Goal: Transaction & Acquisition: Book appointment/travel/reservation

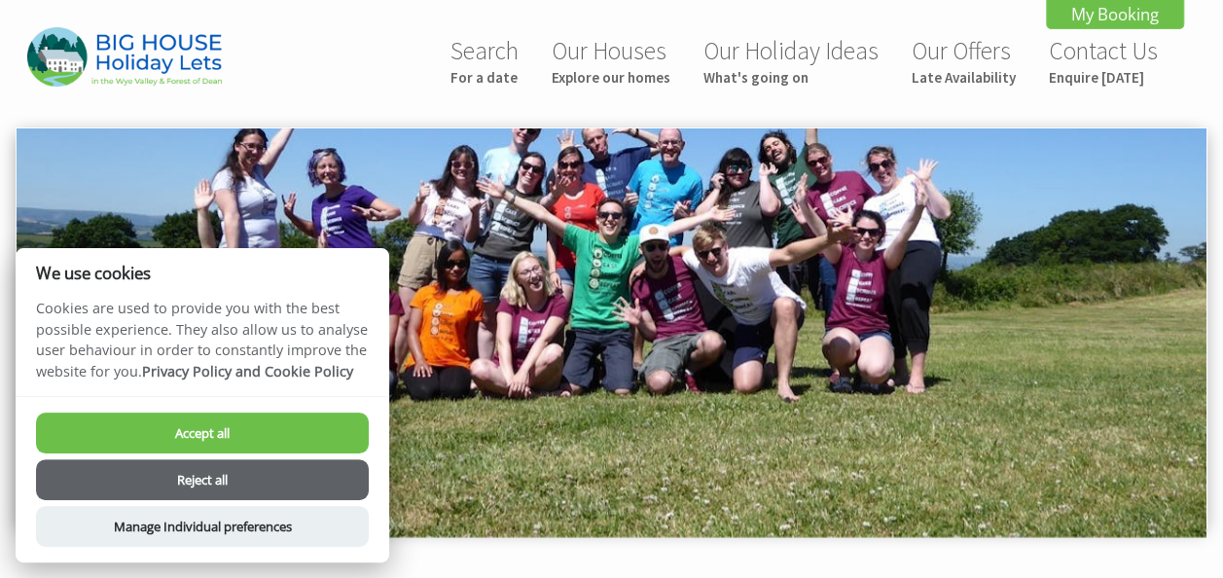
click at [317, 465] on button "Reject all" at bounding box center [202, 479] width 333 height 41
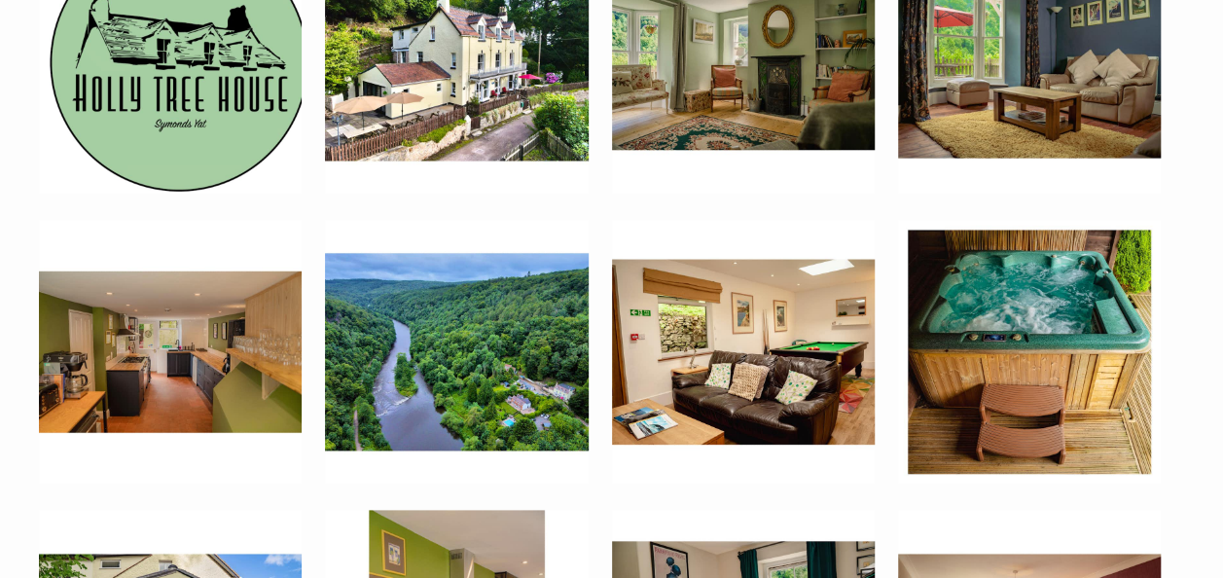
scroll to position [784, 0]
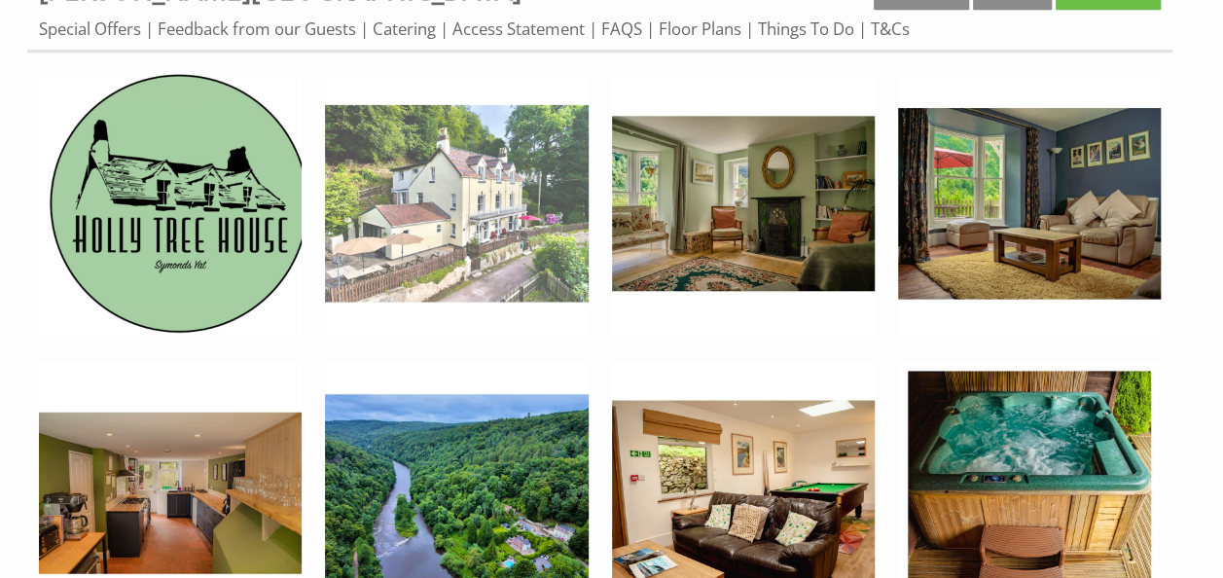
click at [465, 205] on img at bounding box center [456, 203] width 263 height 263
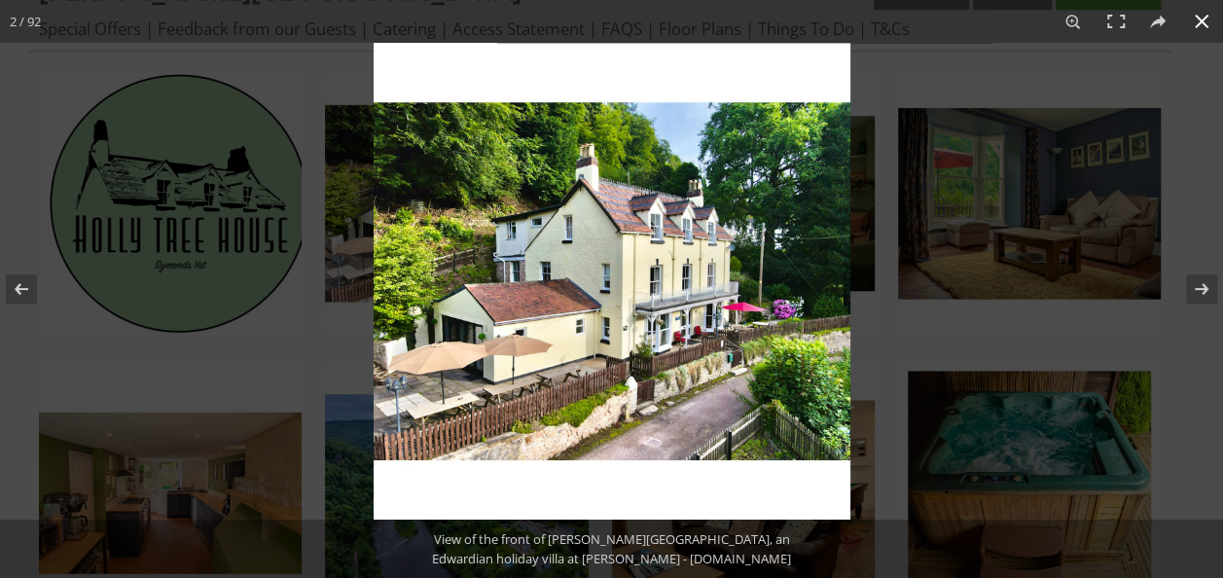
click at [323, 70] on div at bounding box center [611, 289] width 1223 height 578
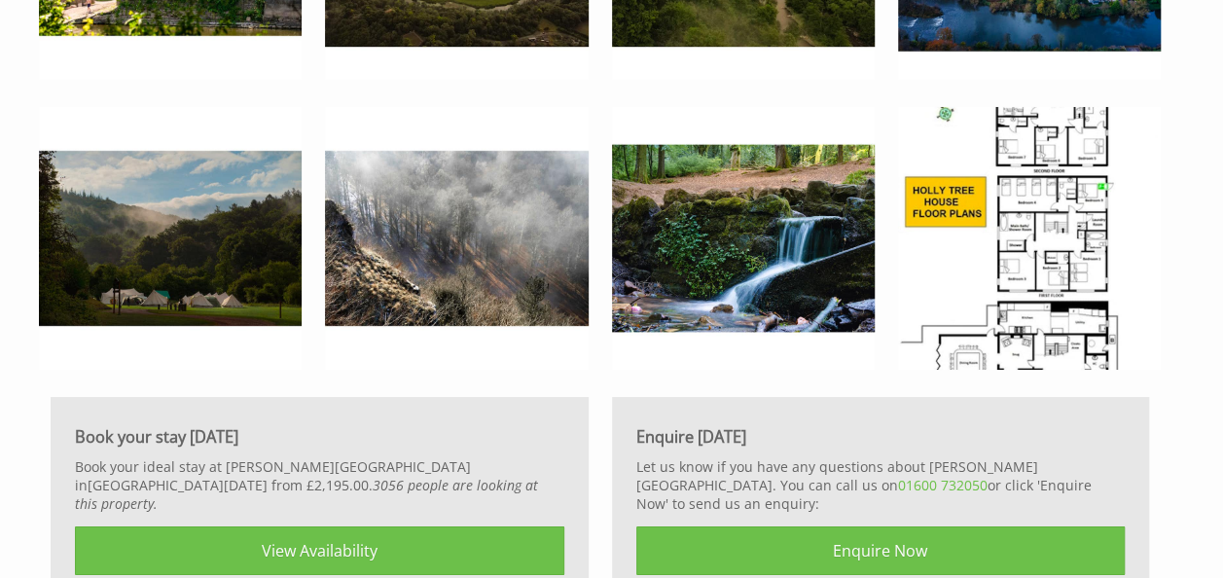
scroll to position [7131, 0]
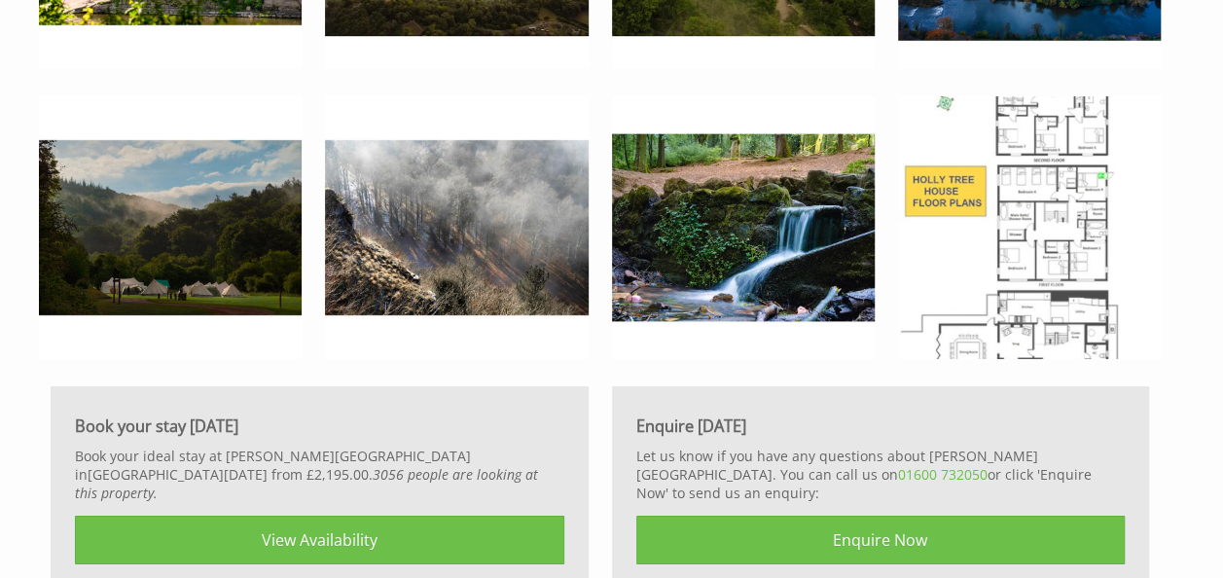
click at [1054, 240] on img at bounding box center [1029, 227] width 263 height 263
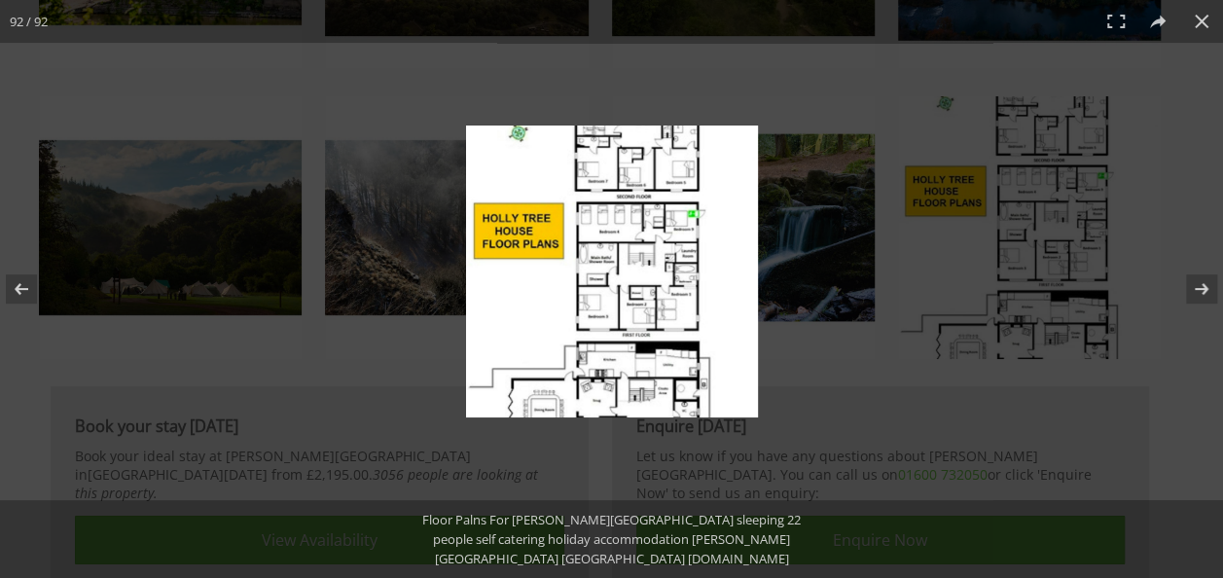
click at [660, 276] on img at bounding box center [612, 271] width 292 height 292
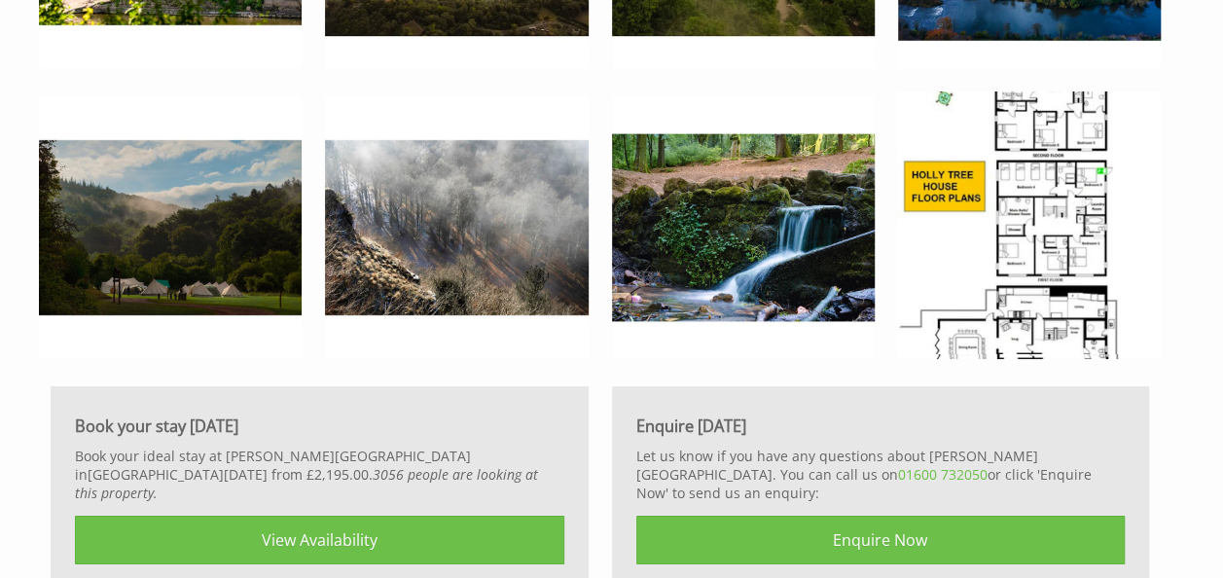
click at [660, 276] on div at bounding box center [611, 289] width 1223 height 578
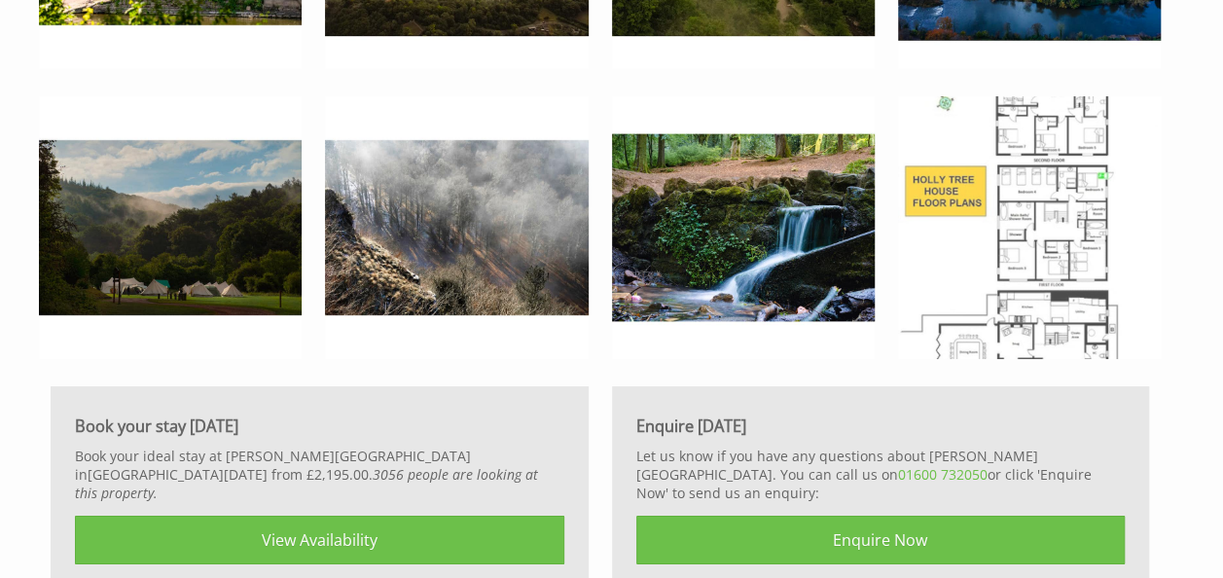
click at [1037, 234] on img at bounding box center [1029, 227] width 263 height 263
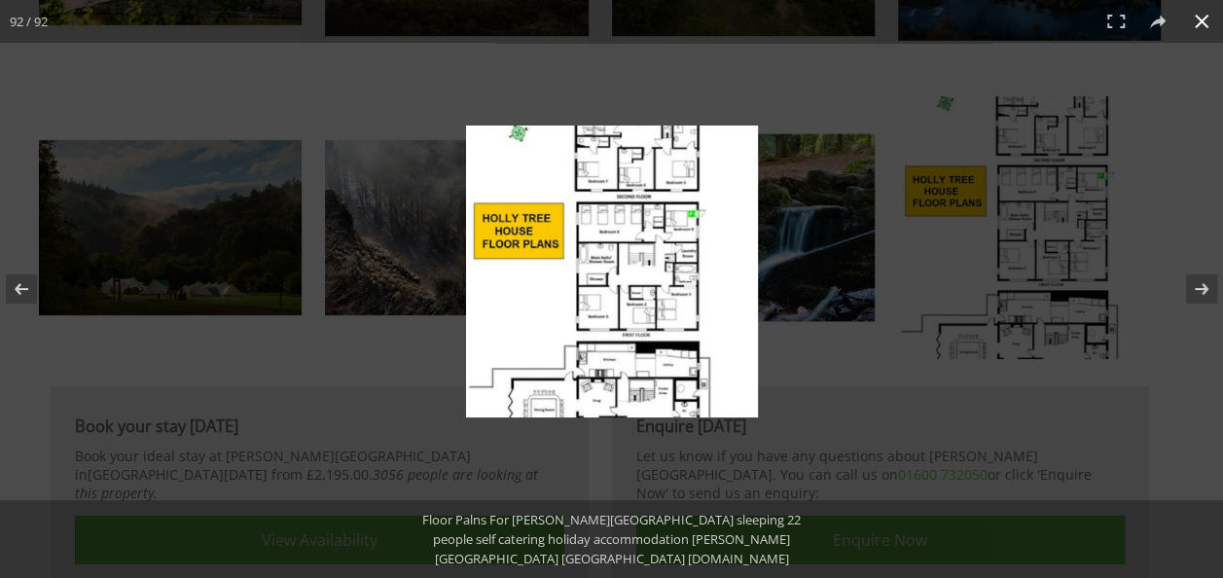
click at [823, 373] on div at bounding box center [856, 309] width 780 height 369
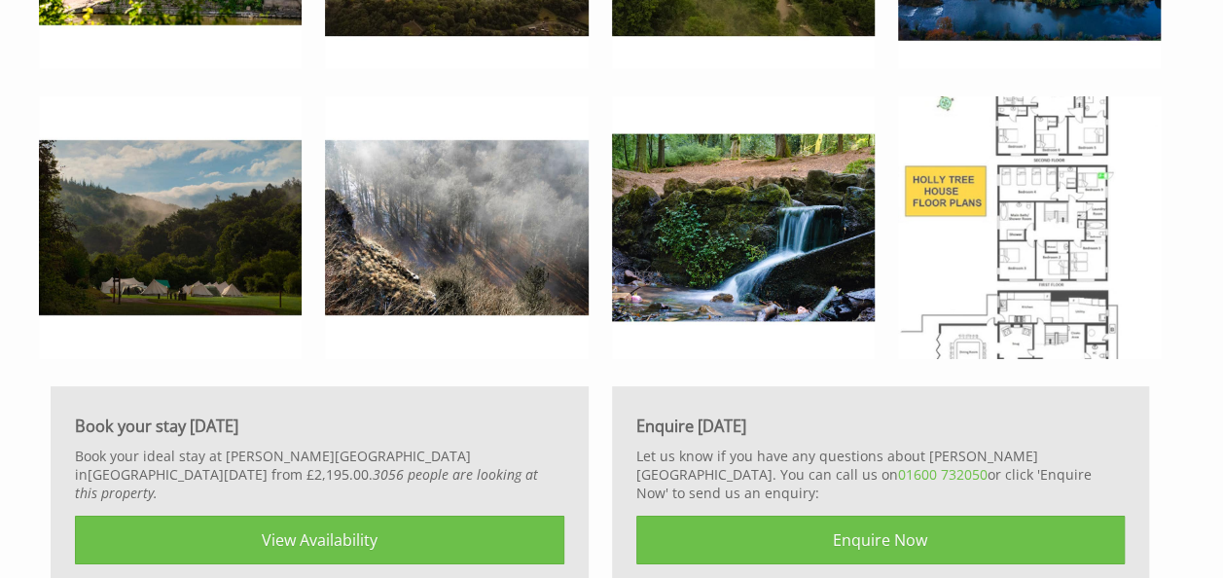
click at [1028, 344] on img at bounding box center [1029, 227] width 263 height 263
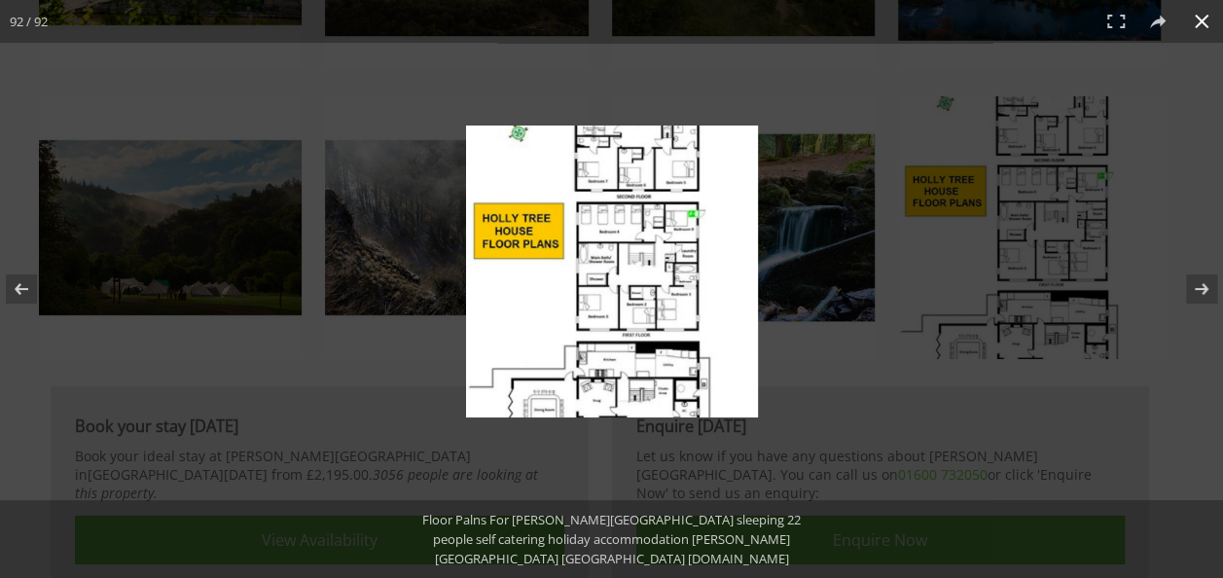
click at [807, 342] on div at bounding box center [856, 309] width 780 height 369
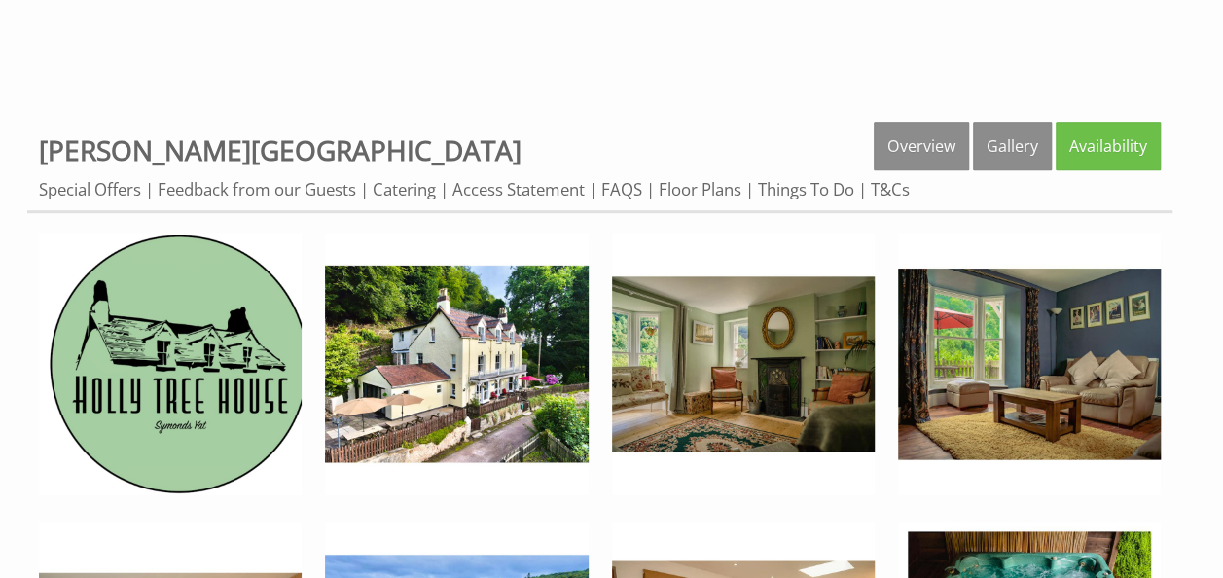
scroll to position [633, 0]
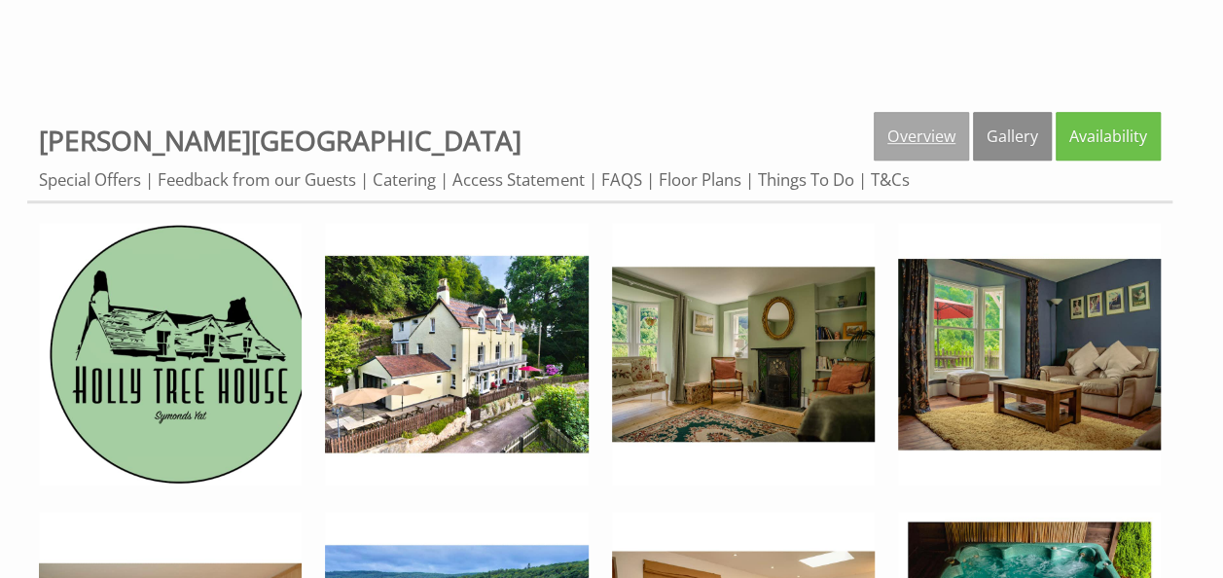
click at [938, 131] on link "Overview" at bounding box center [920, 136] width 95 height 49
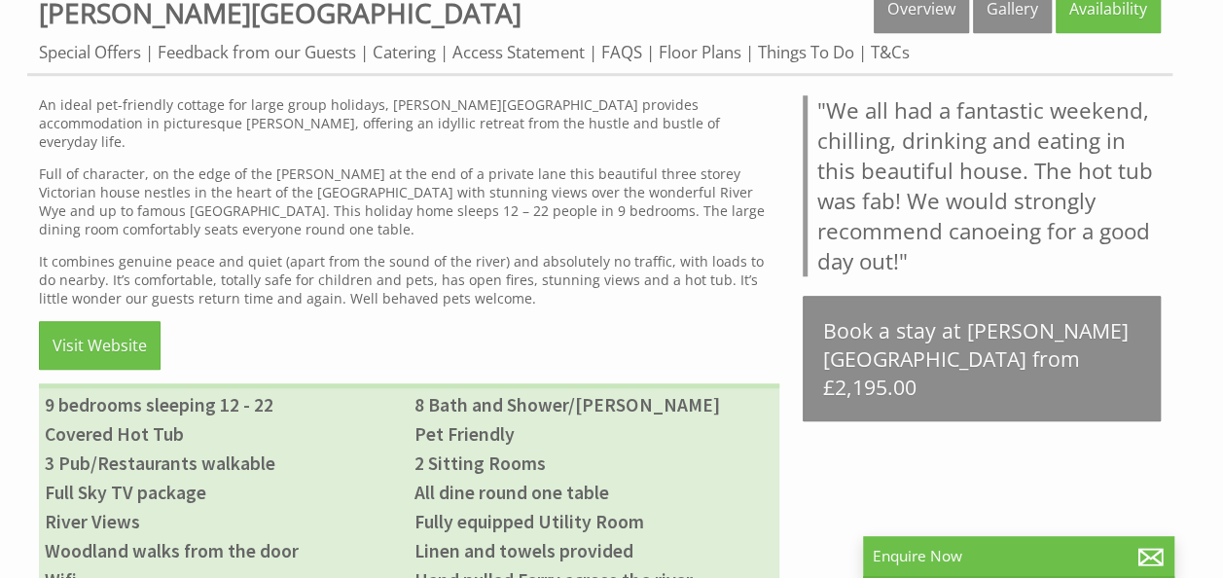
scroll to position [759, 0]
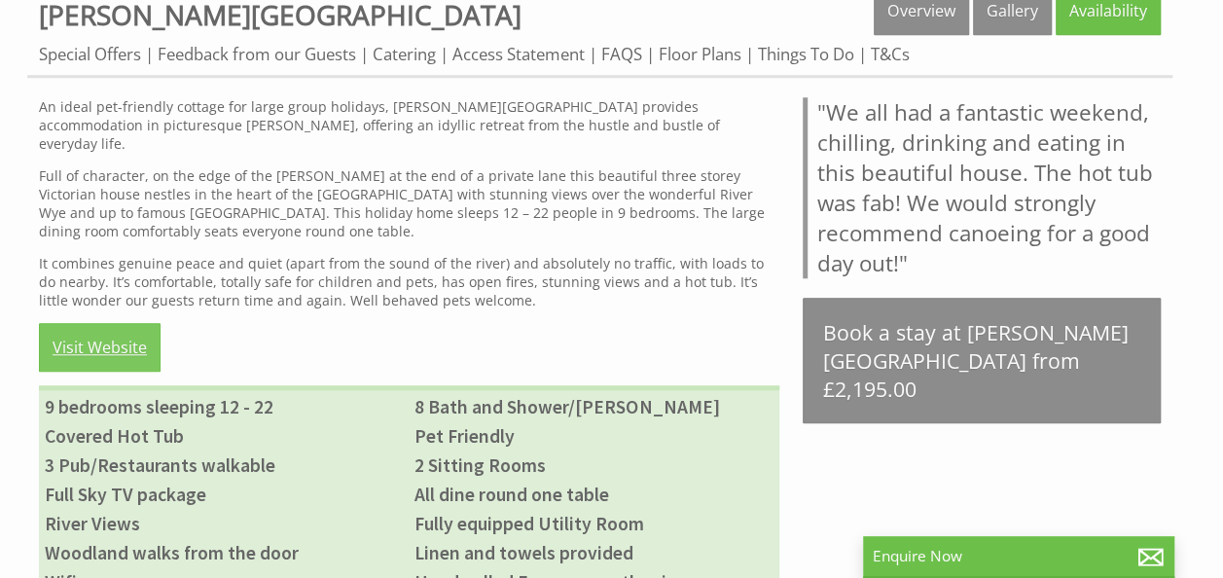
click at [124, 323] on link "Visit Website" at bounding box center [100, 347] width 122 height 49
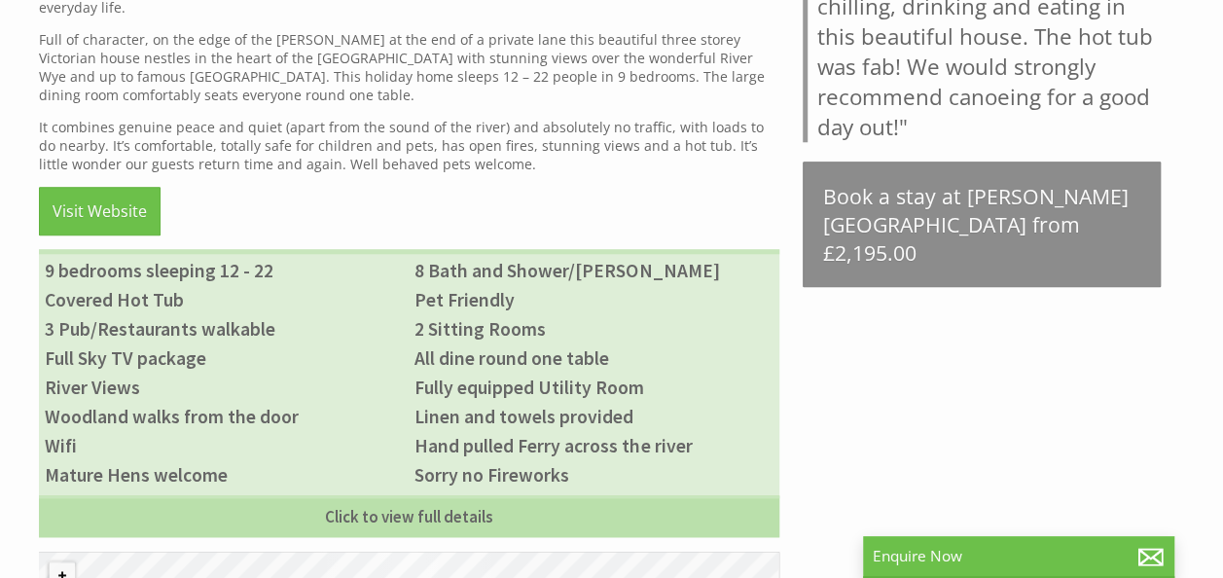
scroll to position [967, 0]
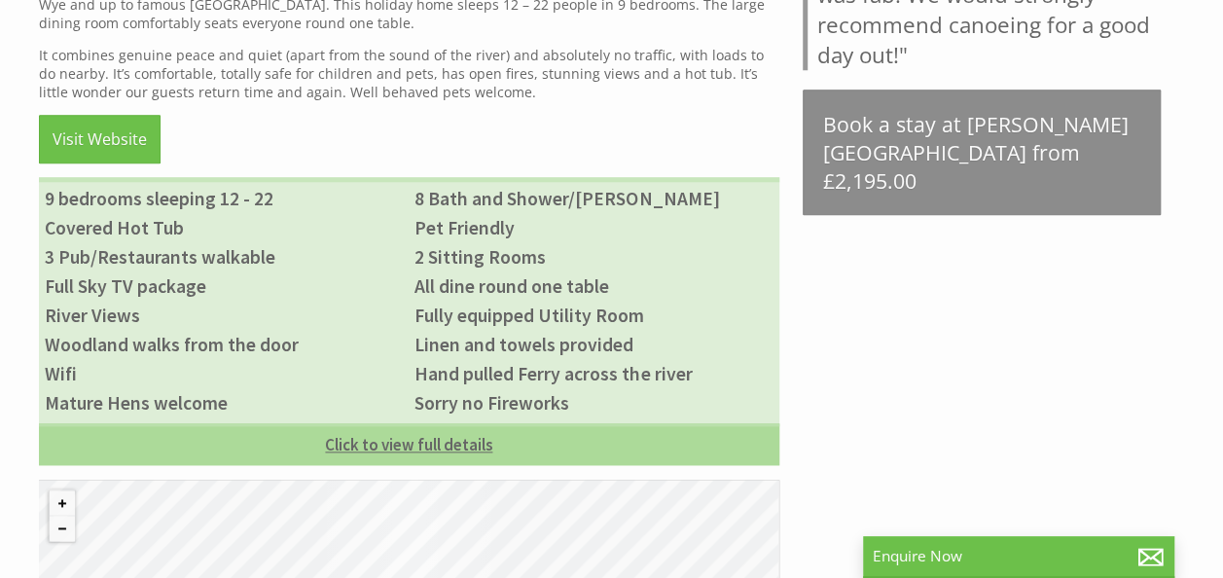
click at [455, 423] on link "Click to view full details" at bounding box center [409, 444] width 740 height 42
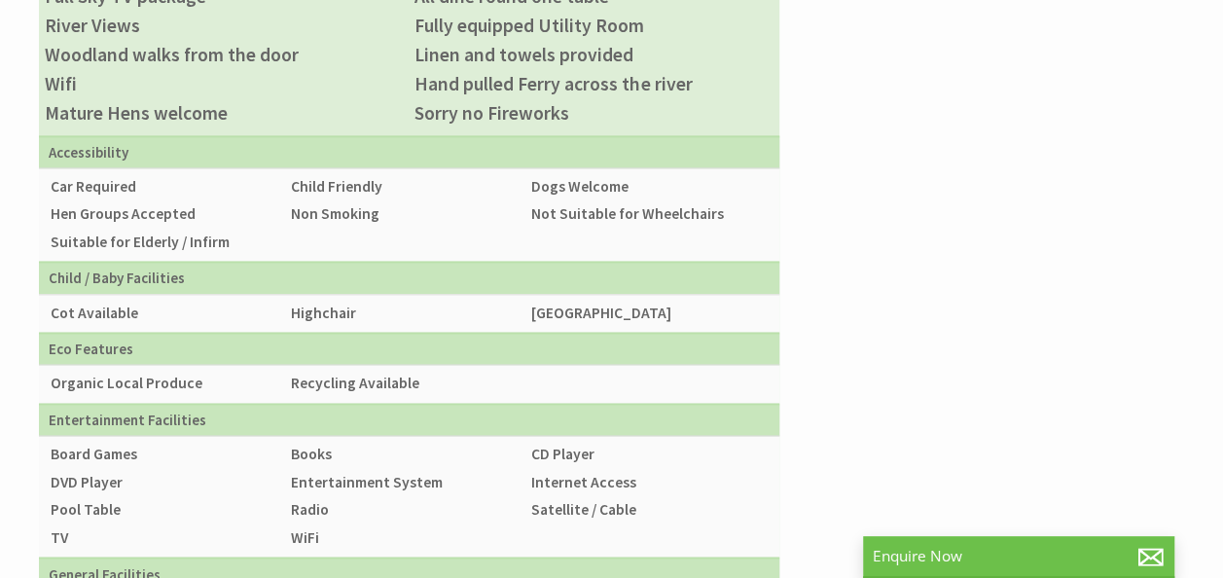
scroll to position [1249, 0]
